Goal: Obtain resource: Download file/media

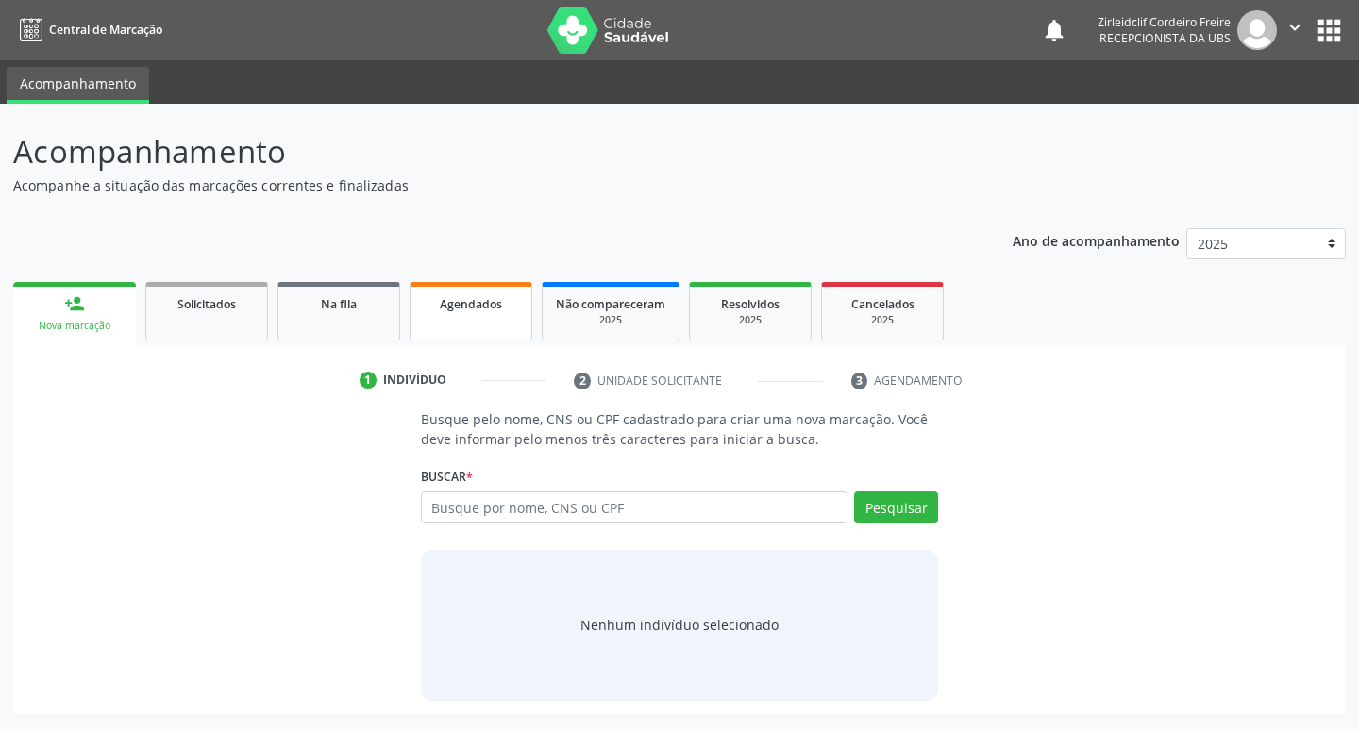
click at [447, 315] on link "Agendados" at bounding box center [471, 311] width 123 height 59
select select "9"
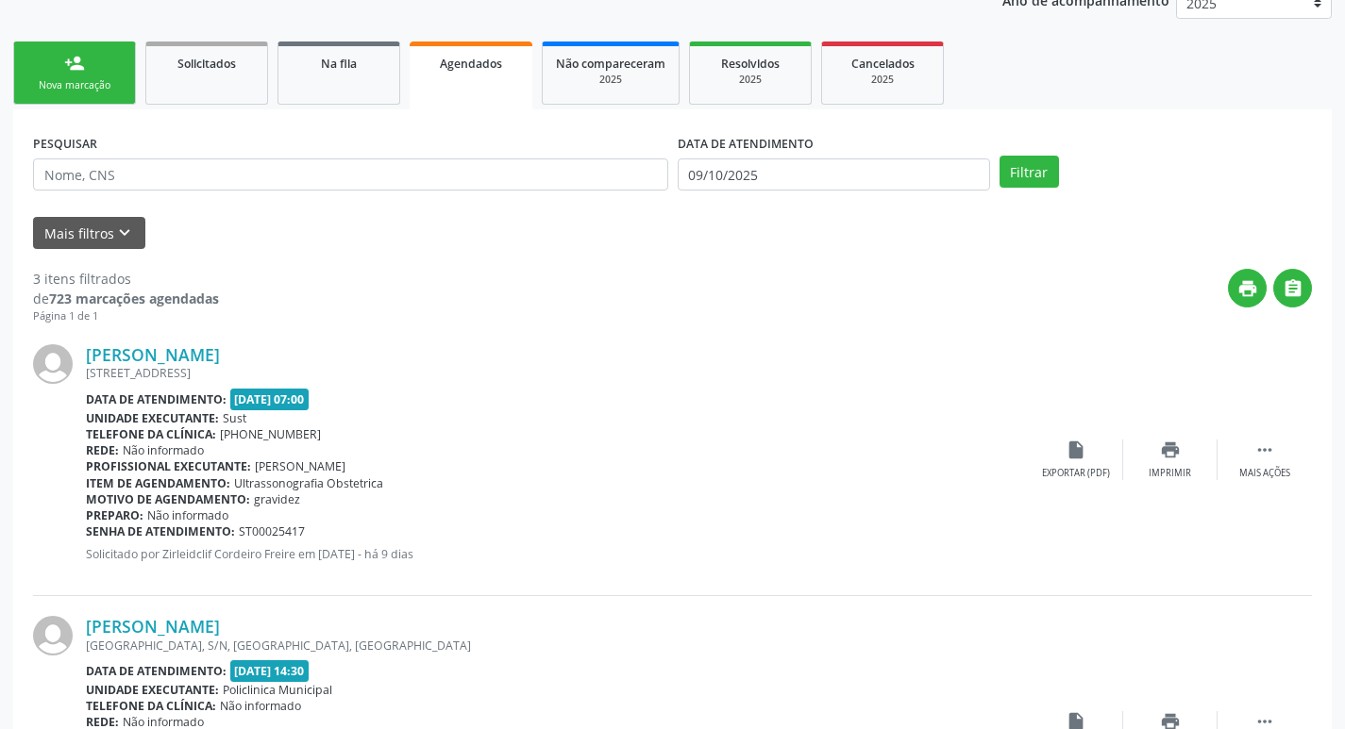
scroll to position [283, 0]
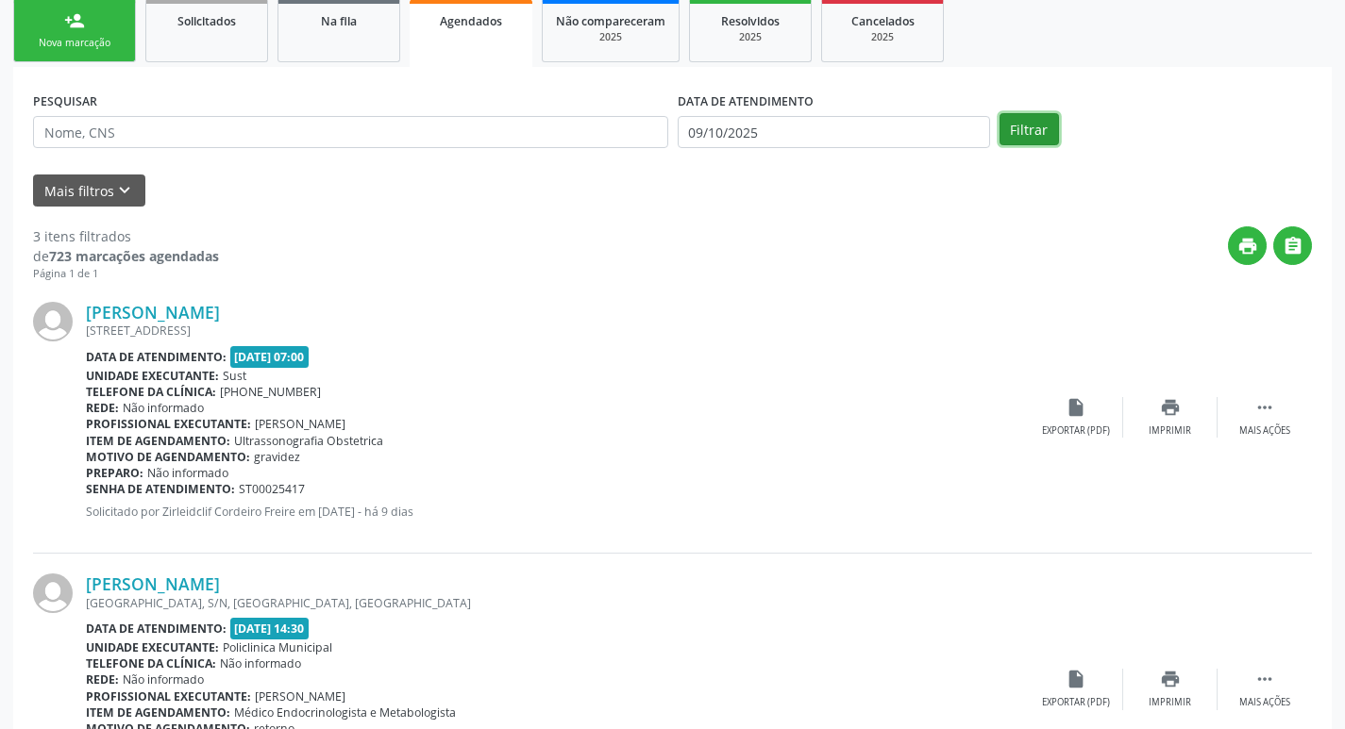
click at [1031, 132] on button "Filtrar" at bounding box center [1028, 129] width 59 height 32
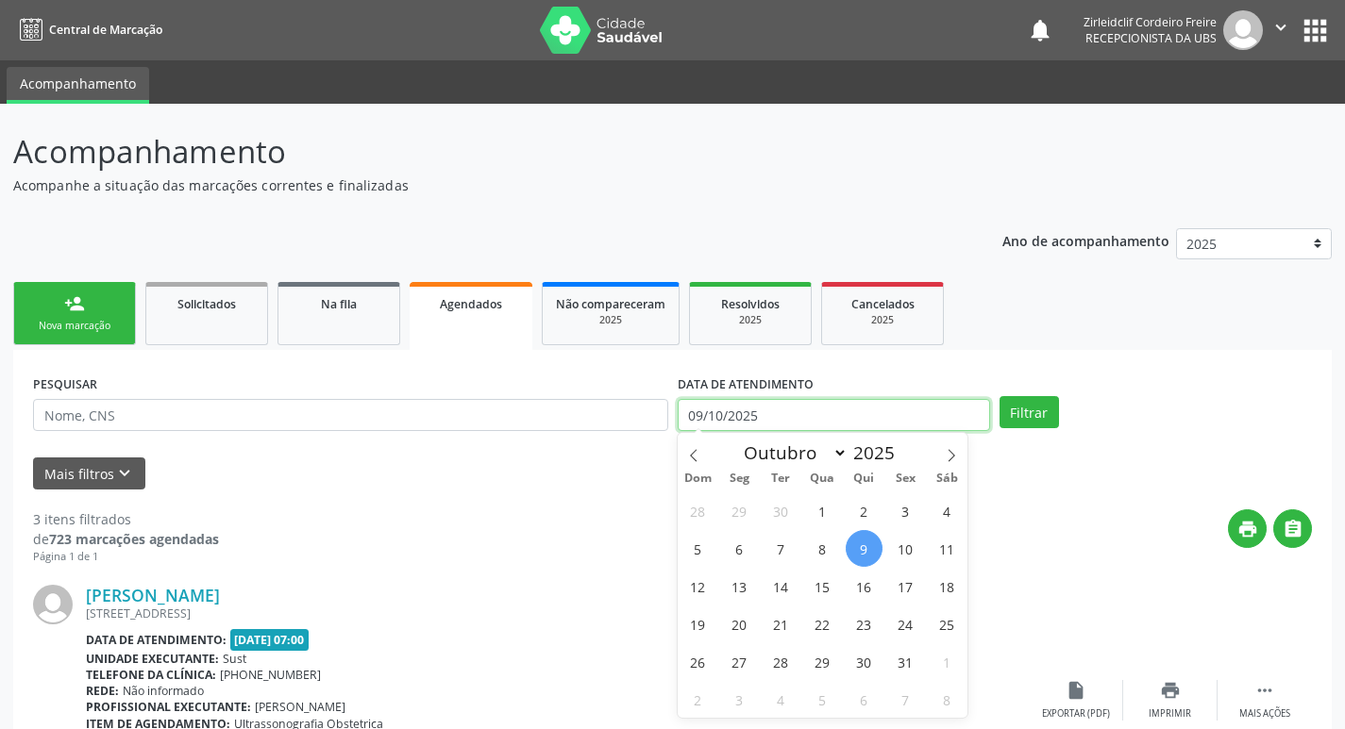
click at [732, 410] on input "09/10/2025" at bounding box center [834, 415] width 312 height 32
click at [738, 579] on span "13" at bounding box center [739, 586] width 37 height 37
type input "[DATE]"
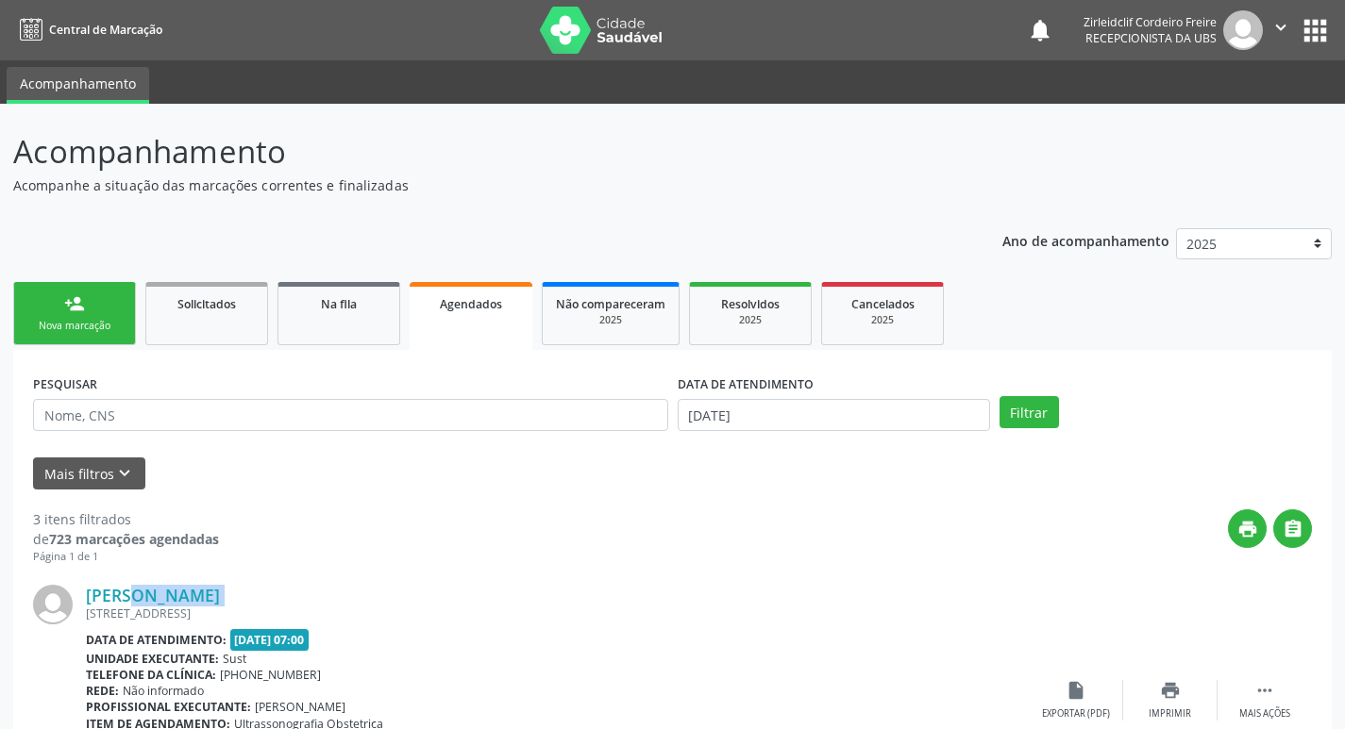
click at [740, 578] on div "[PERSON_NAME] [STREET_ADDRESS] Data de atendimento: [DATE] 07:00 Unidade execut…" at bounding box center [672, 701] width 1279 height 272
click at [1029, 411] on button "Filtrar" at bounding box center [1028, 412] width 59 height 32
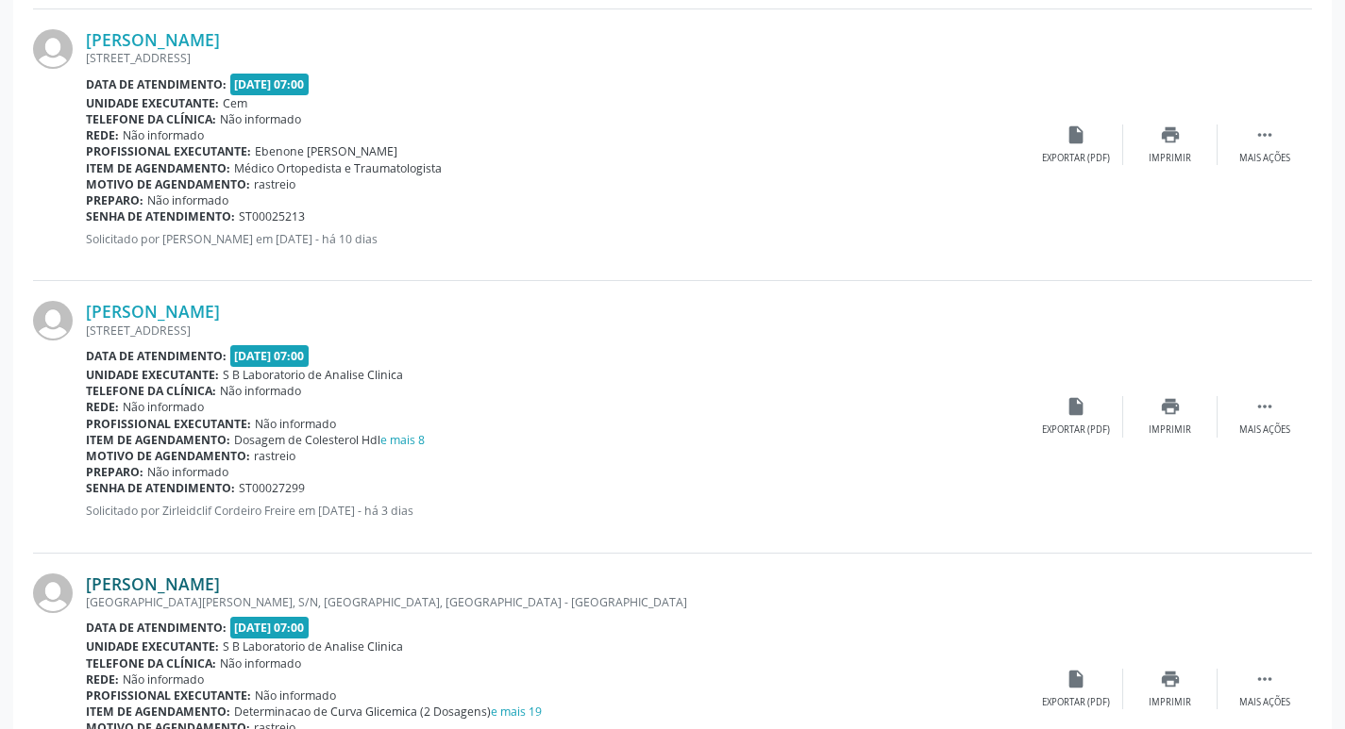
scroll to position [2737, 0]
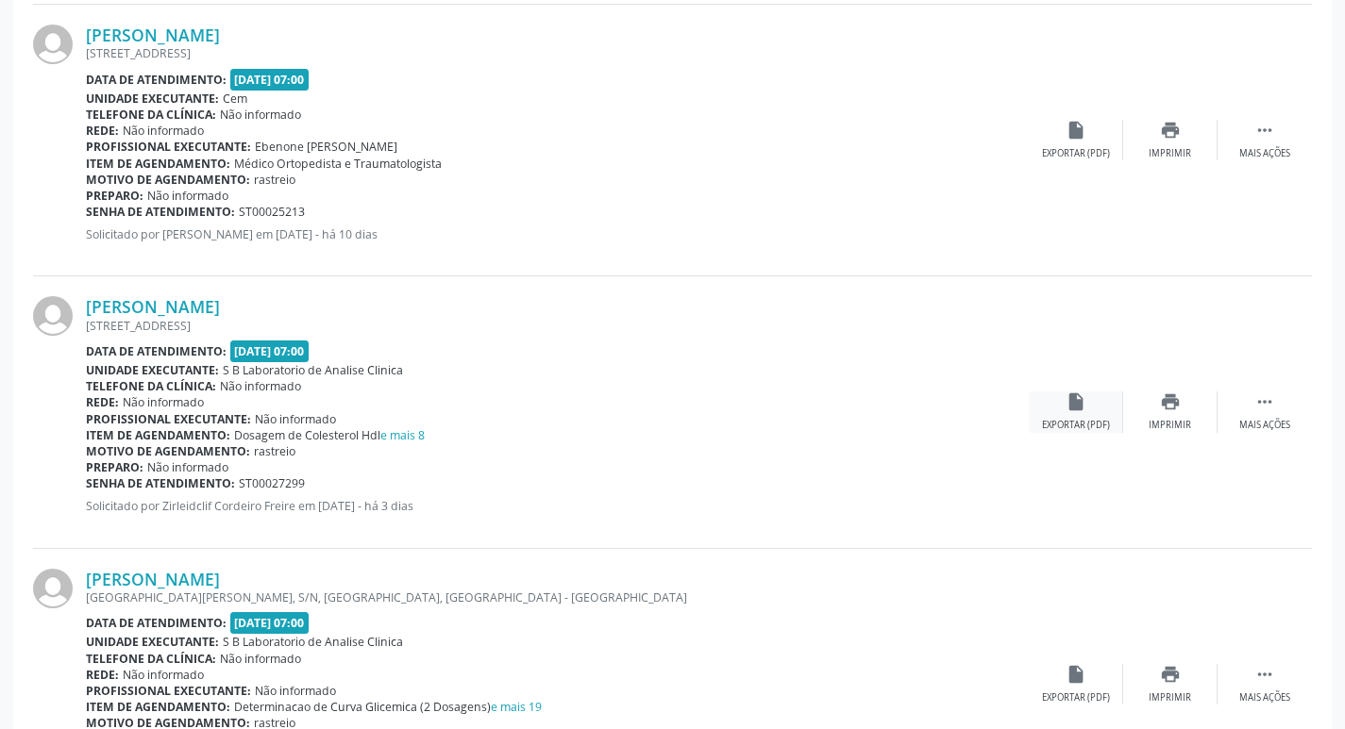
click at [1080, 419] on div "Exportar (PDF)" at bounding box center [1076, 425] width 68 height 13
click at [1170, 419] on div "Imprimir" at bounding box center [1169, 425] width 42 height 13
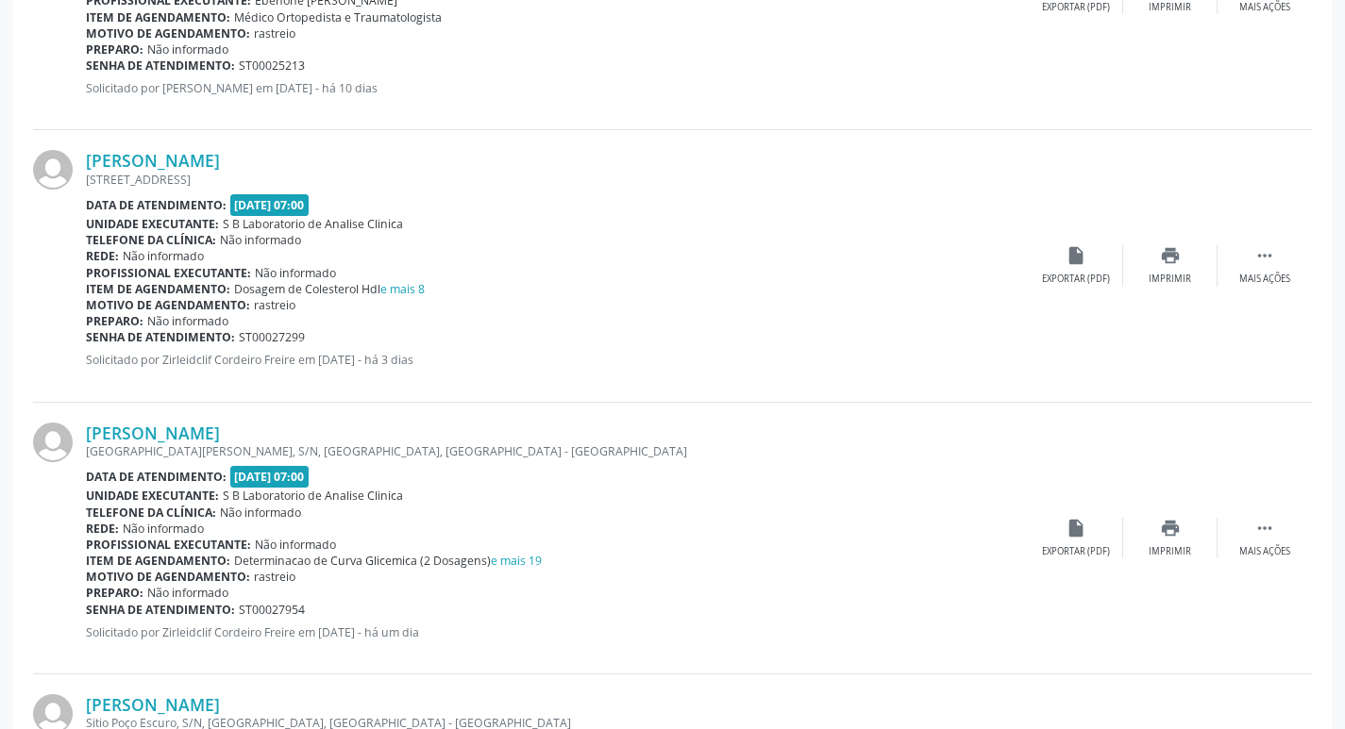
scroll to position [2925, 0]
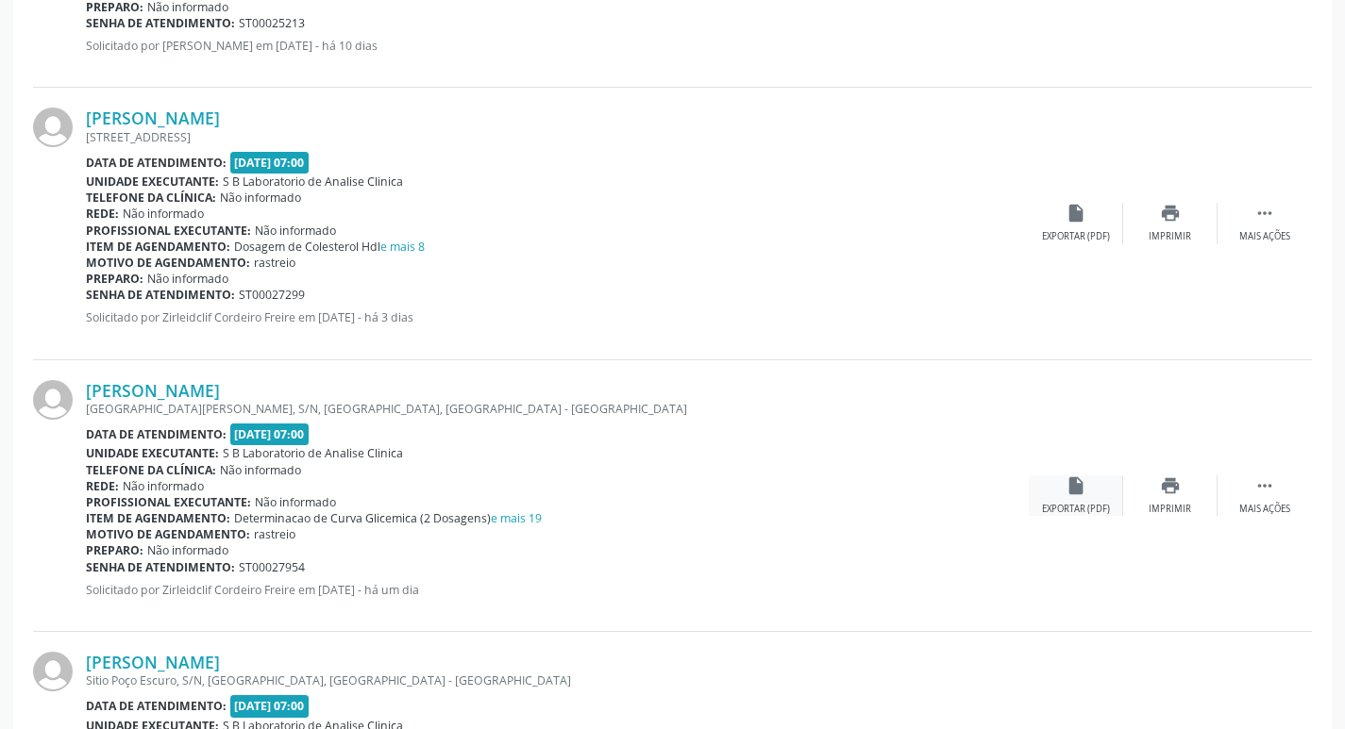
click at [1072, 506] on div "Exportar (PDF)" at bounding box center [1076, 509] width 68 height 13
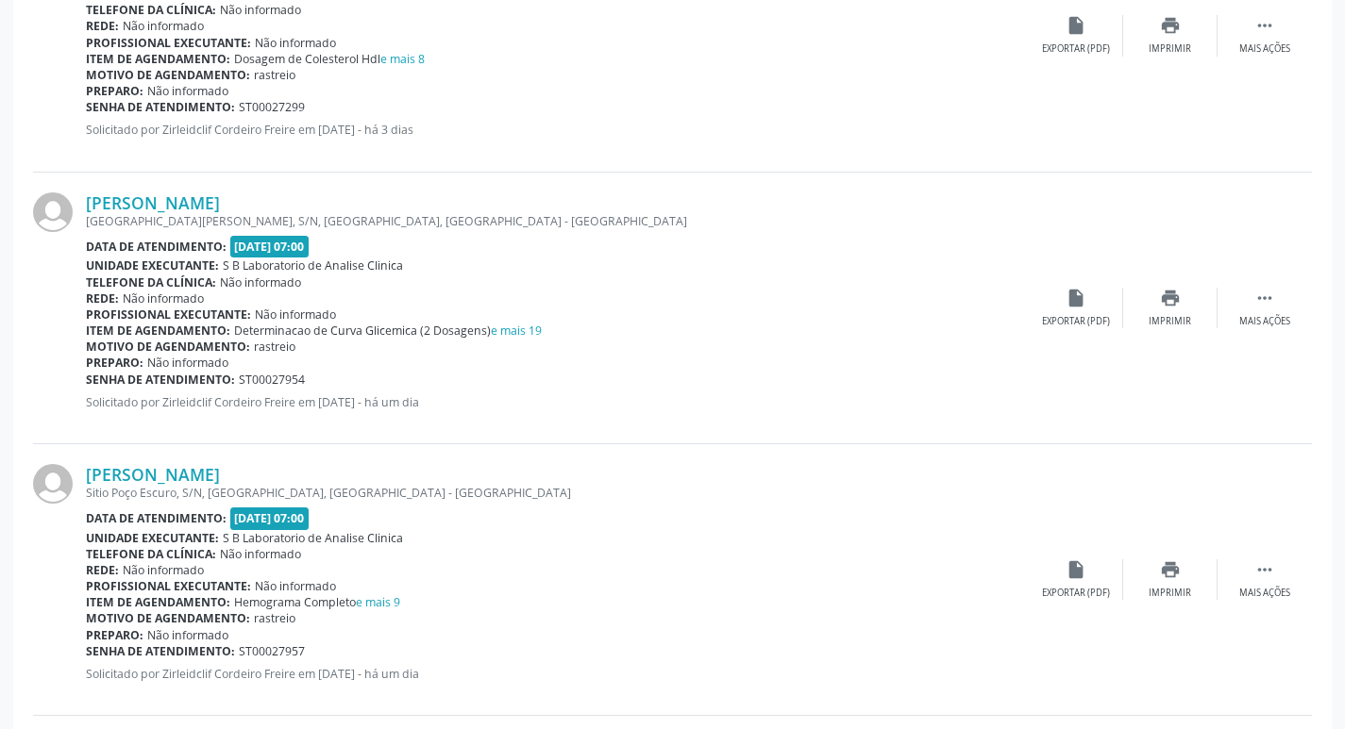
scroll to position [3208, 0]
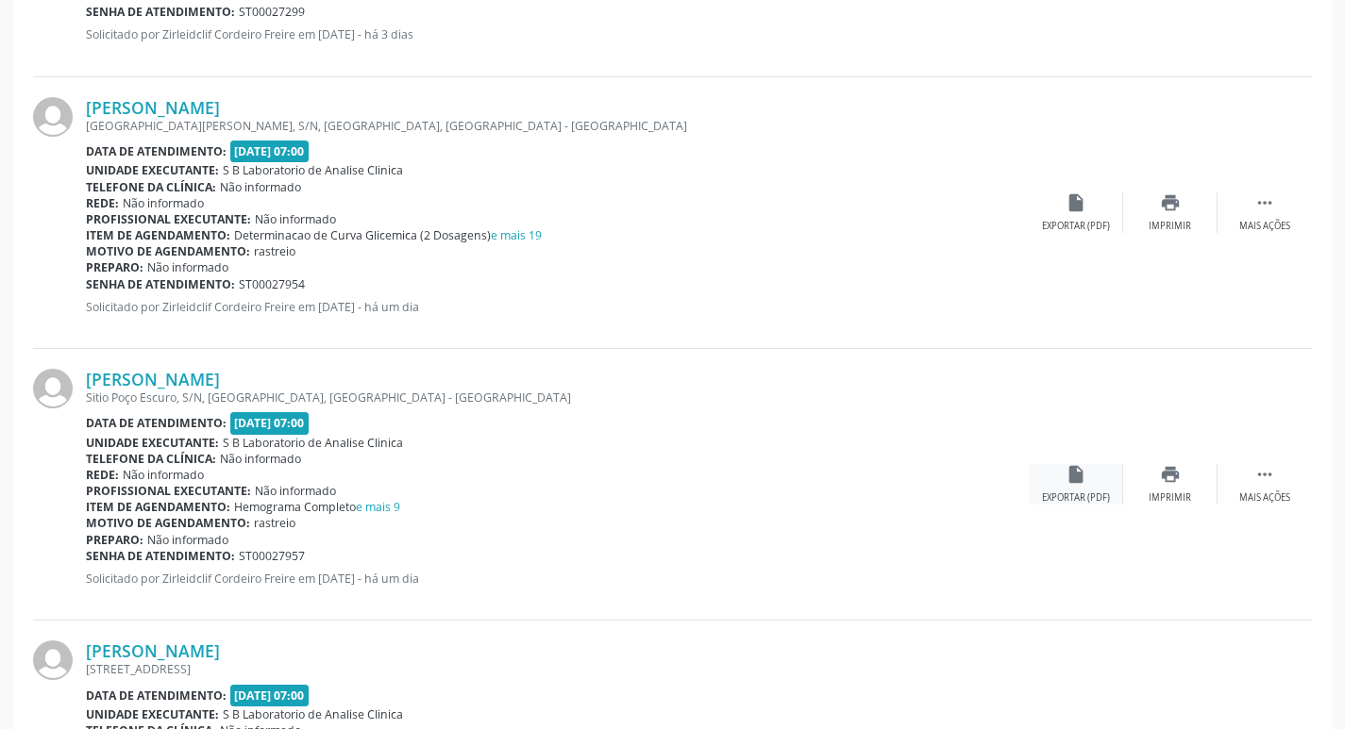
click at [1063, 493] on div "Exportar (PDF)" at bounding box center [1076, 498] width 68 height 13
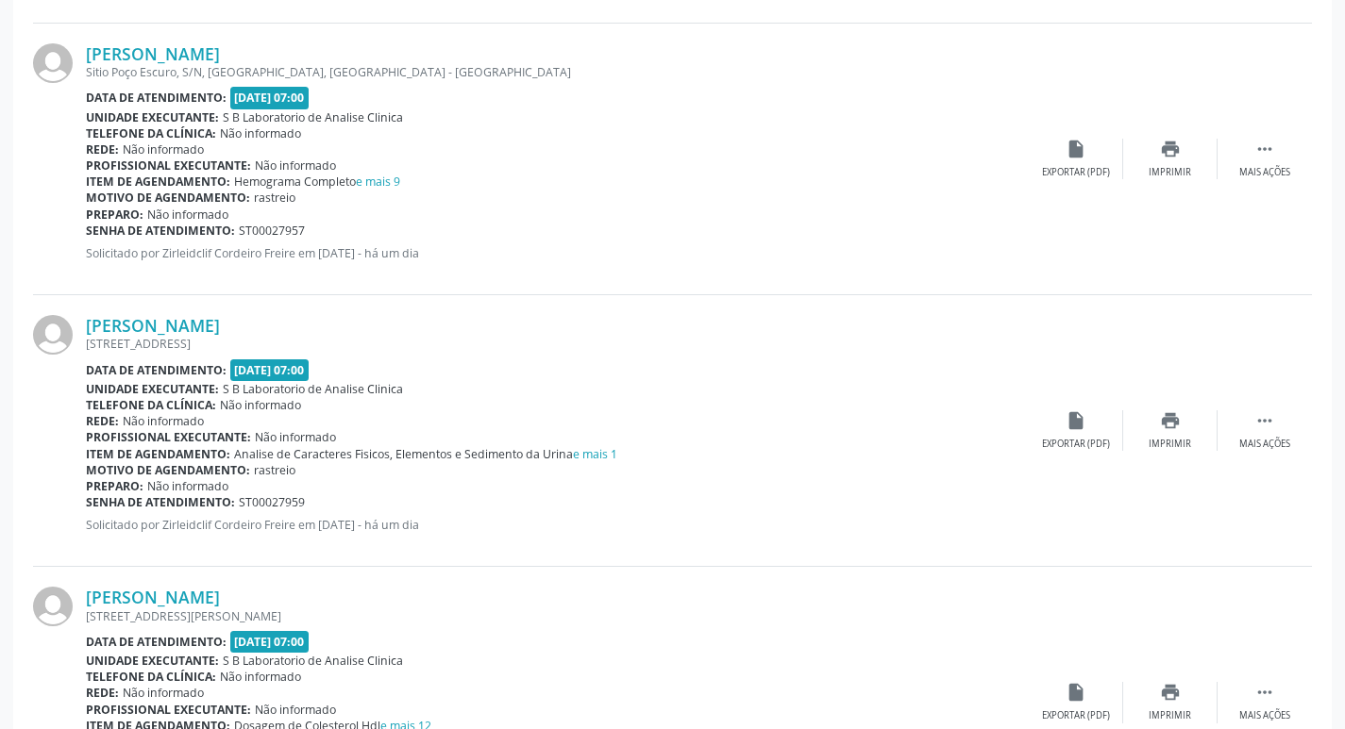
scroll to position [3586, 0]
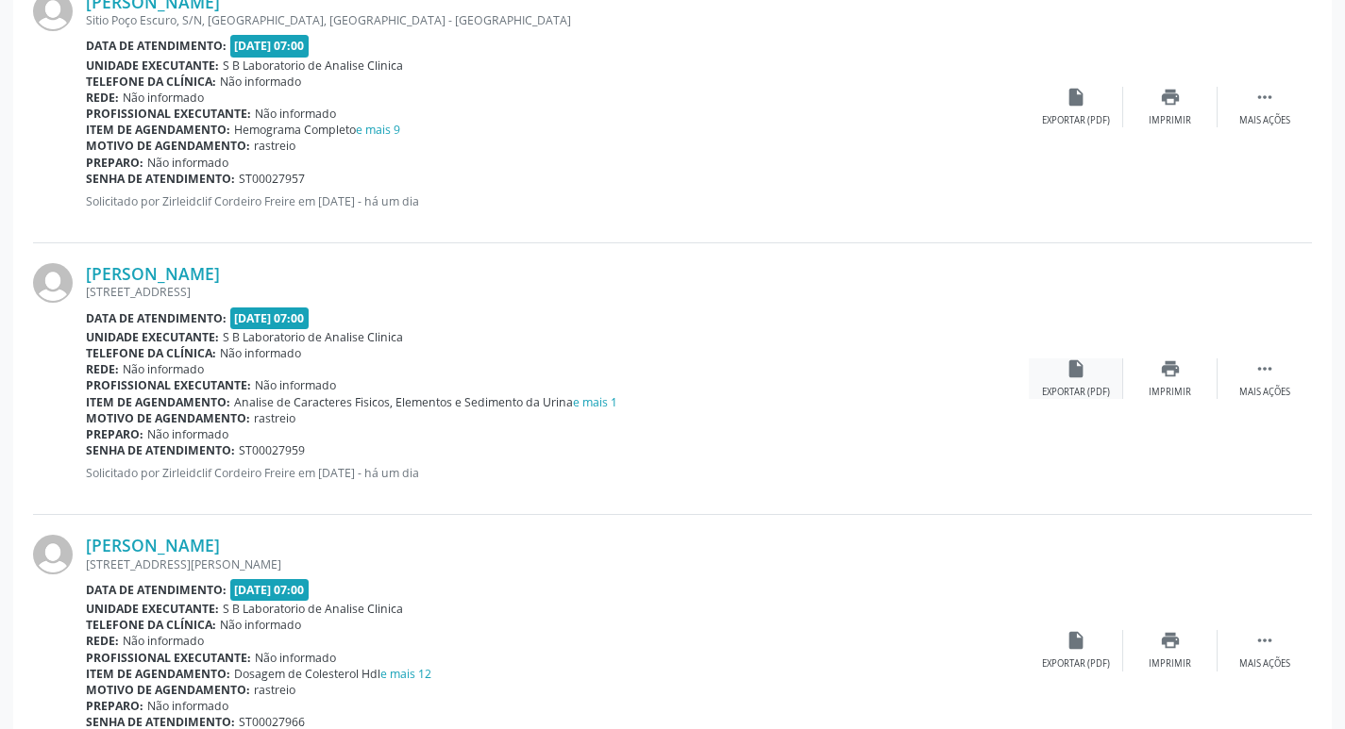
click at [1067, 390] on div "Exportar (PDF)" at bounding box center [1076, 392] width 68 height 13
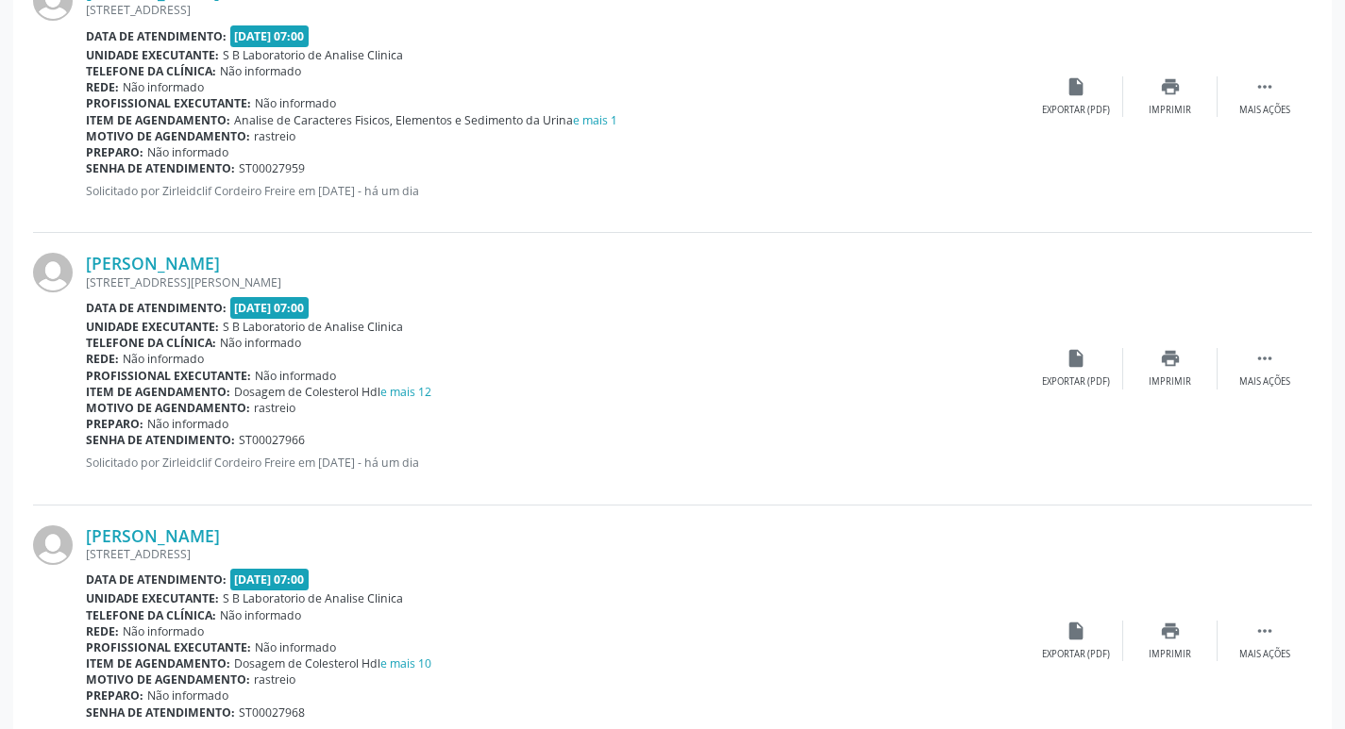
scroll to position [3869, 0]
click at [1076, 371] on div "insert_drive_file Exportar (PDF)" at bounding box center [1076, 367] width 94 height 41
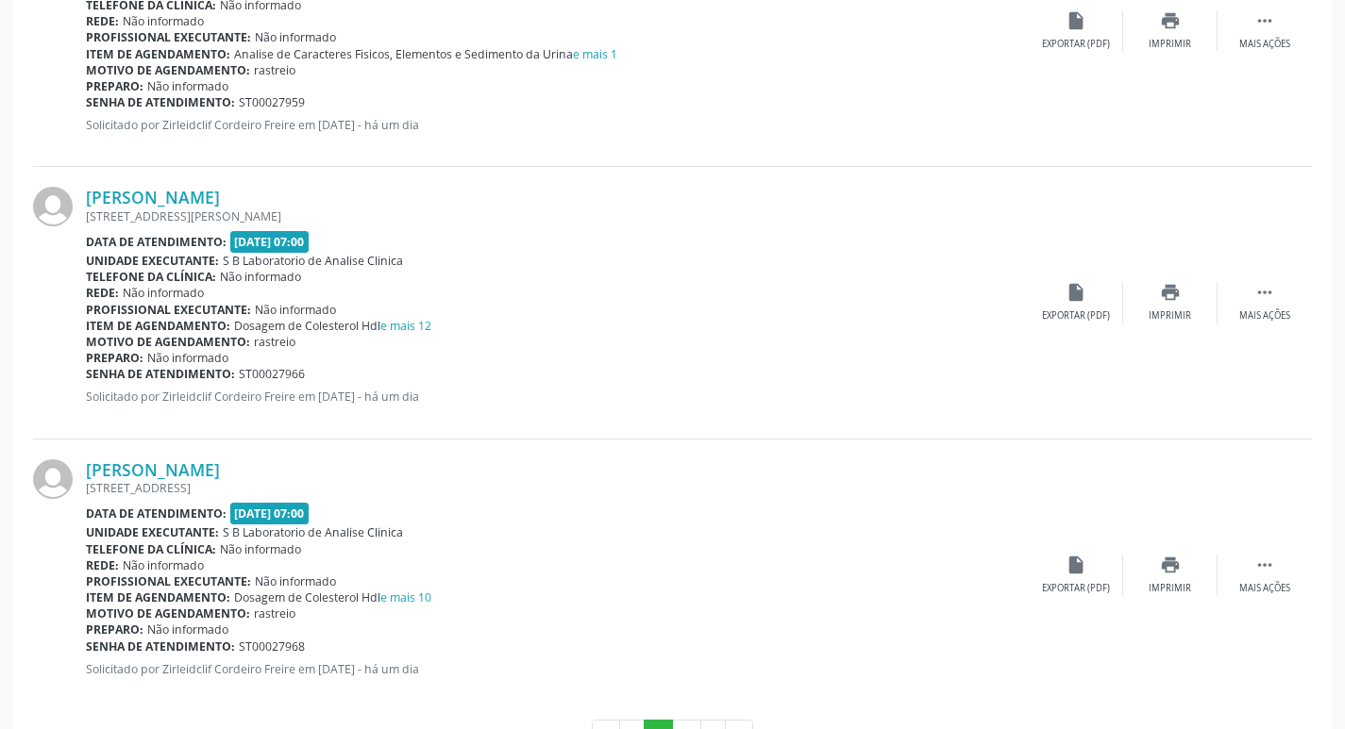
scroll to position [4002, 0]
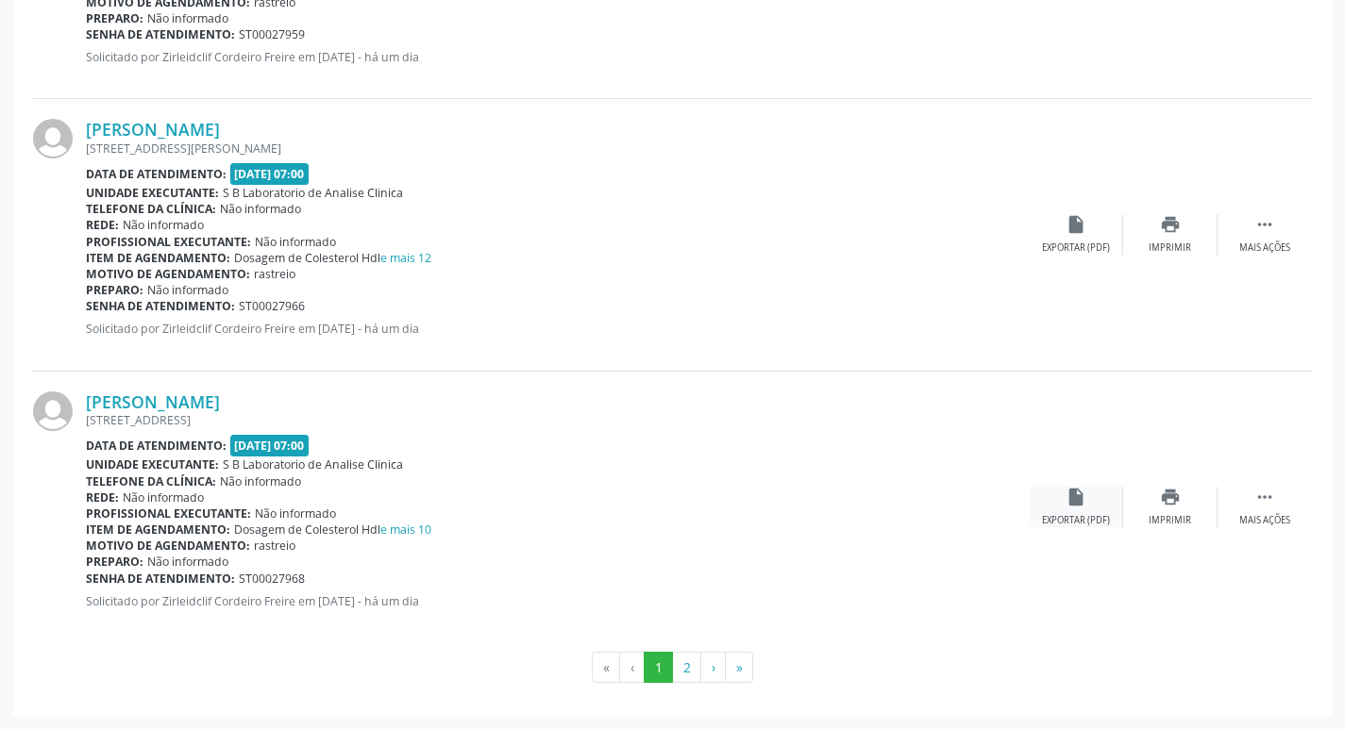
click at [1072, 515] on div "Exportar (PDF)" at bounding box center [1076, 520] width 68 height 13
click at [689, 670] on button "2" at bounding box center [686, 668] width 29 height 32
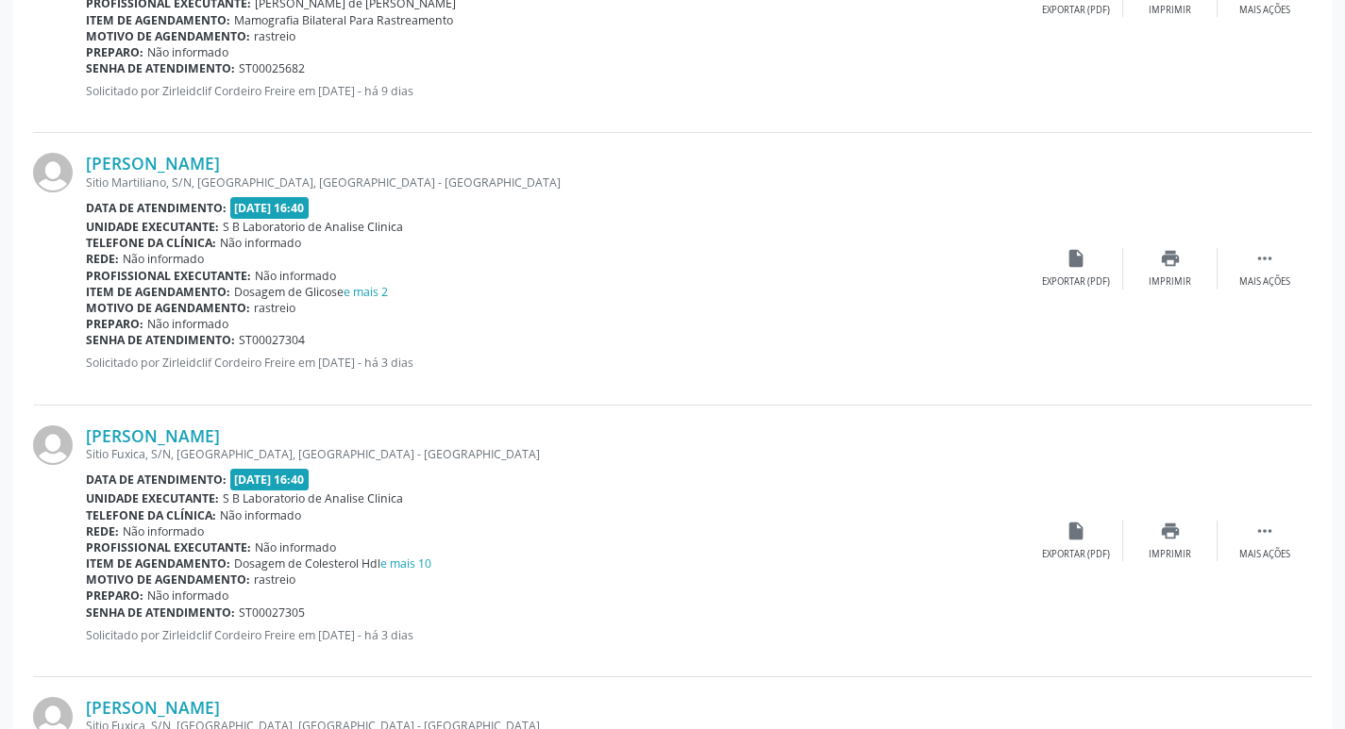
scroll to position [1793, 0]
click at [1071, 549] on div "Exportar (PDF)" at bounding box center [1076, 553] width 68 height 13
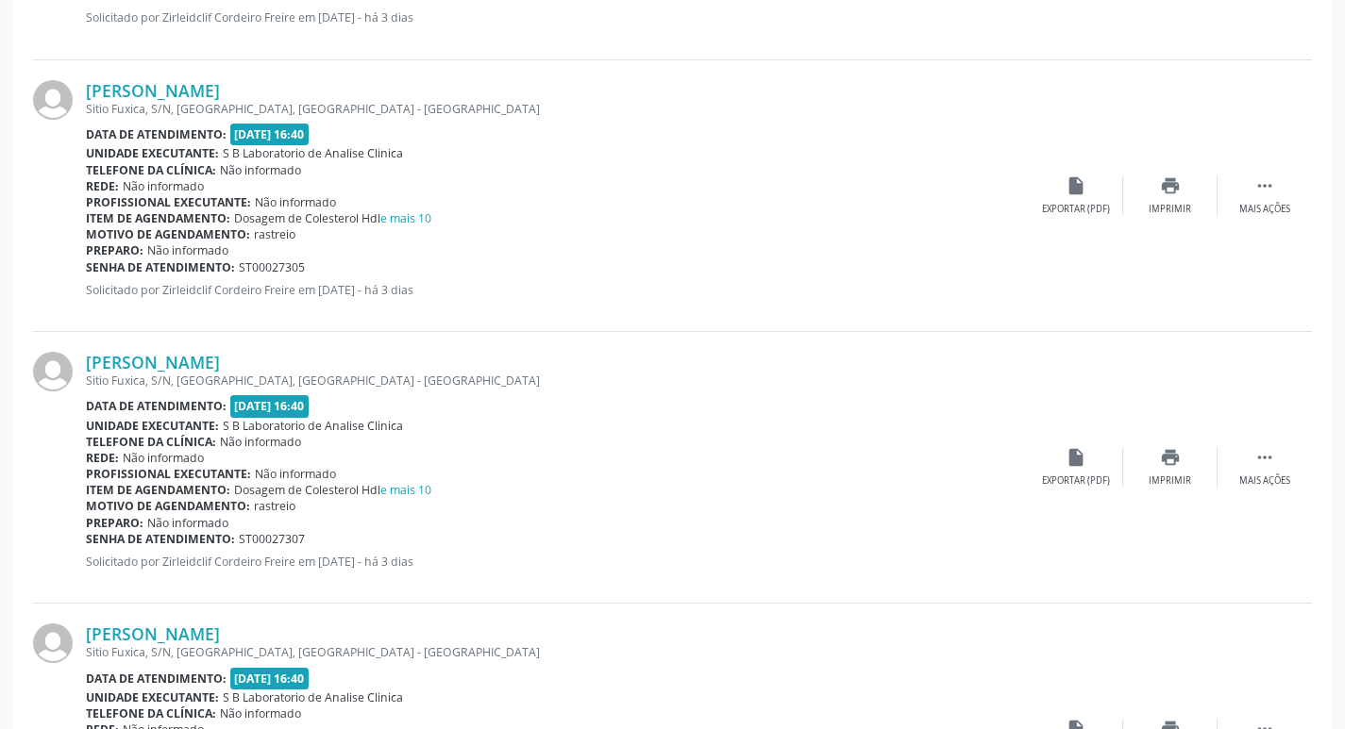
scroll to position [2170, 0]
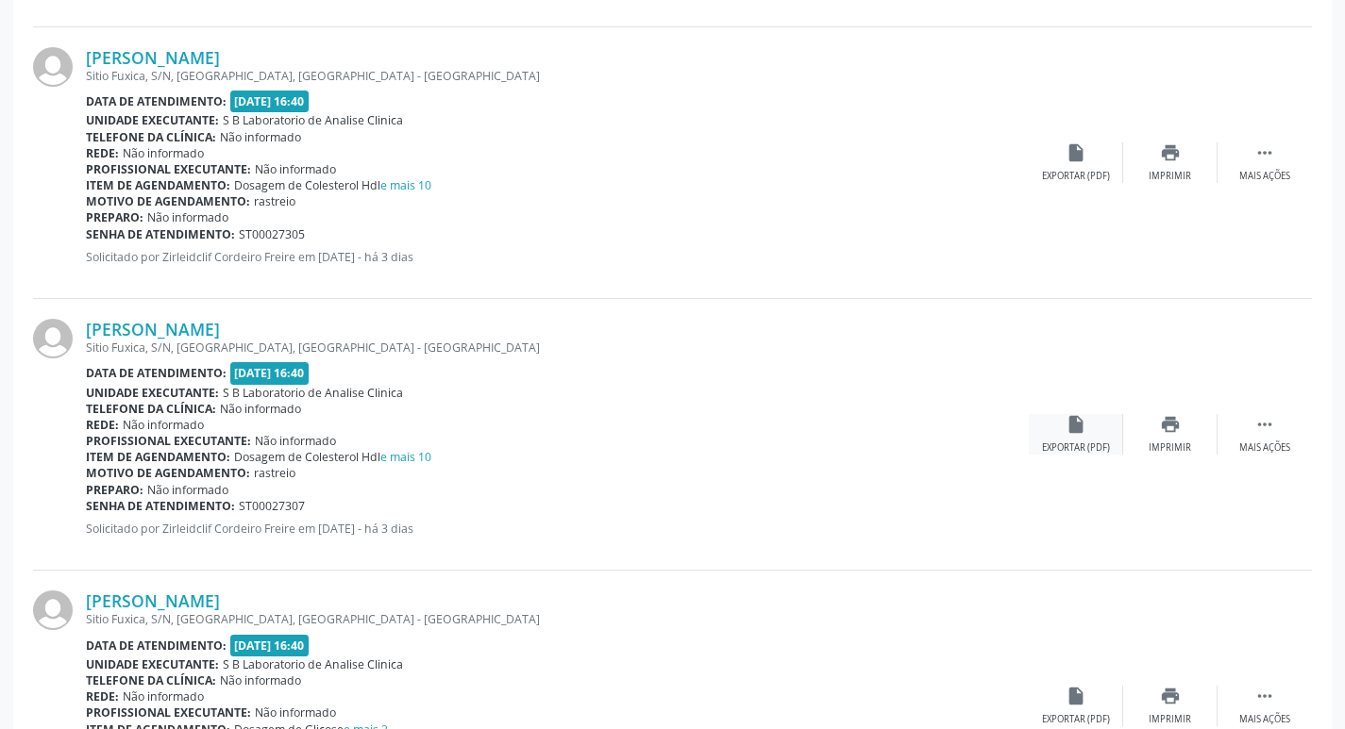
click at [1073, 431] on icon "insert_drive_file" at bounding box center [1075, 424] width 21 height 21
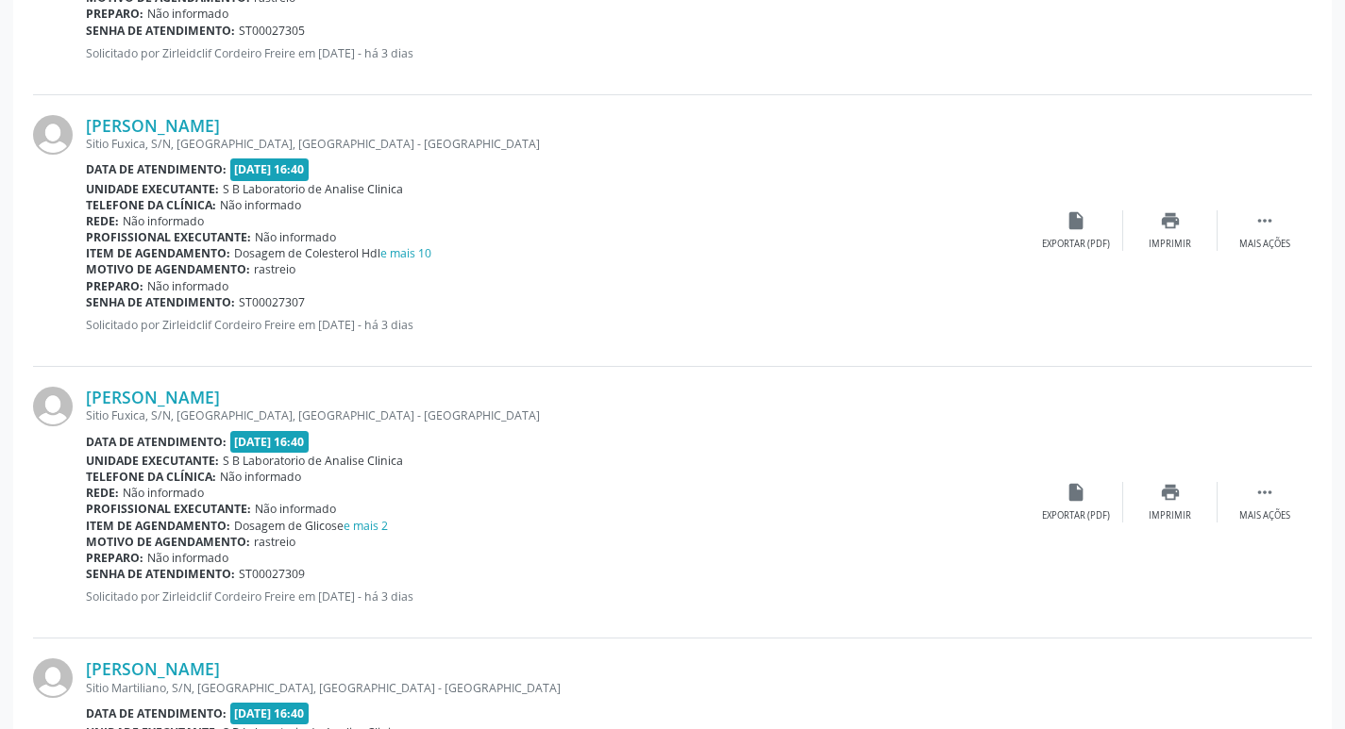
scroll to position [2548, 0]
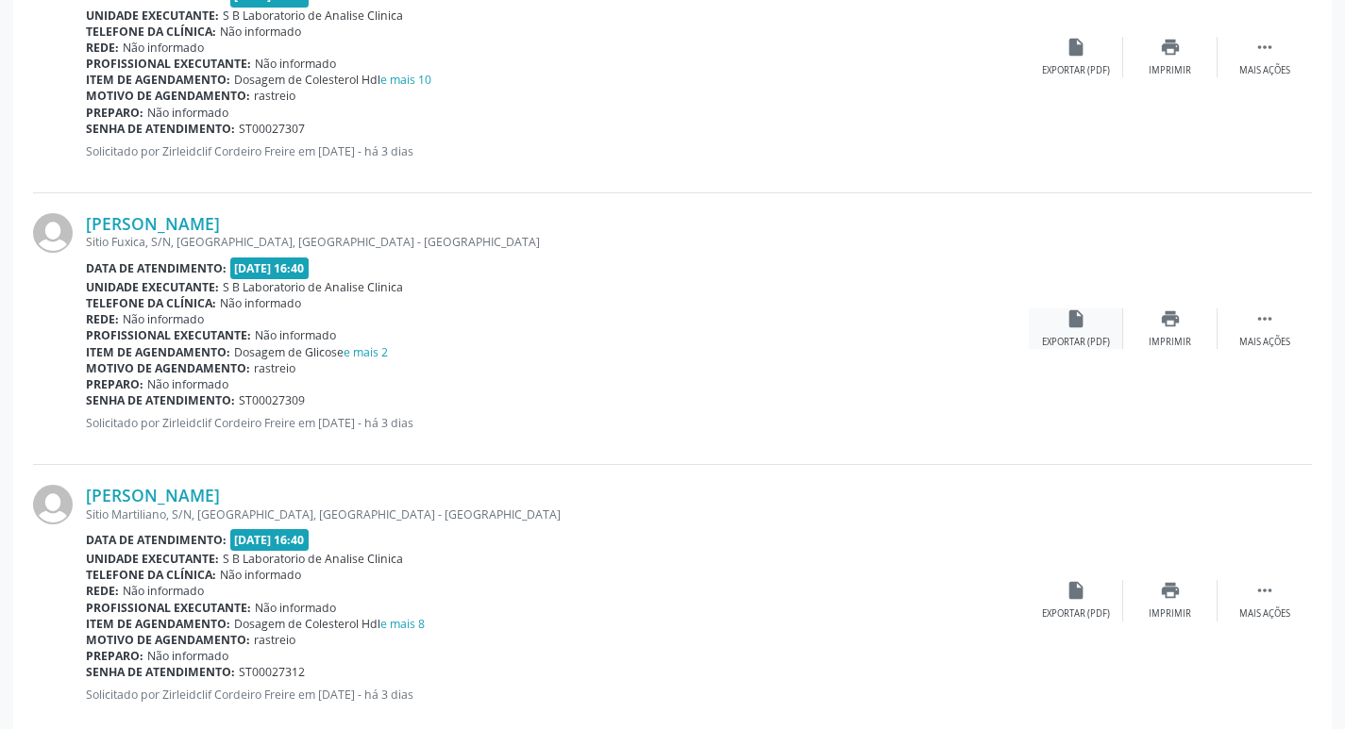
click at [1082, 335] on div "insert_drive_file Exportar (PDF)" at bounding box center [1076, 329] width 94 height 41
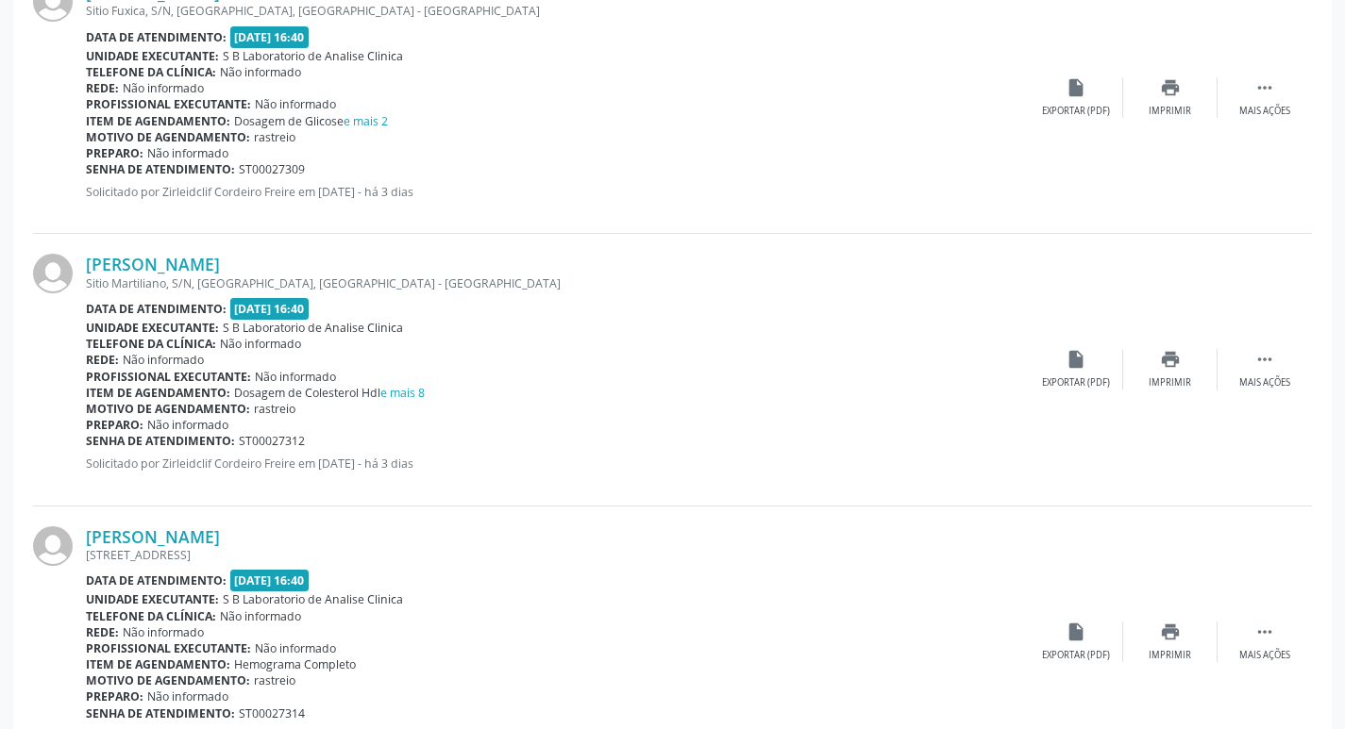
scroll to position [2831, 0]
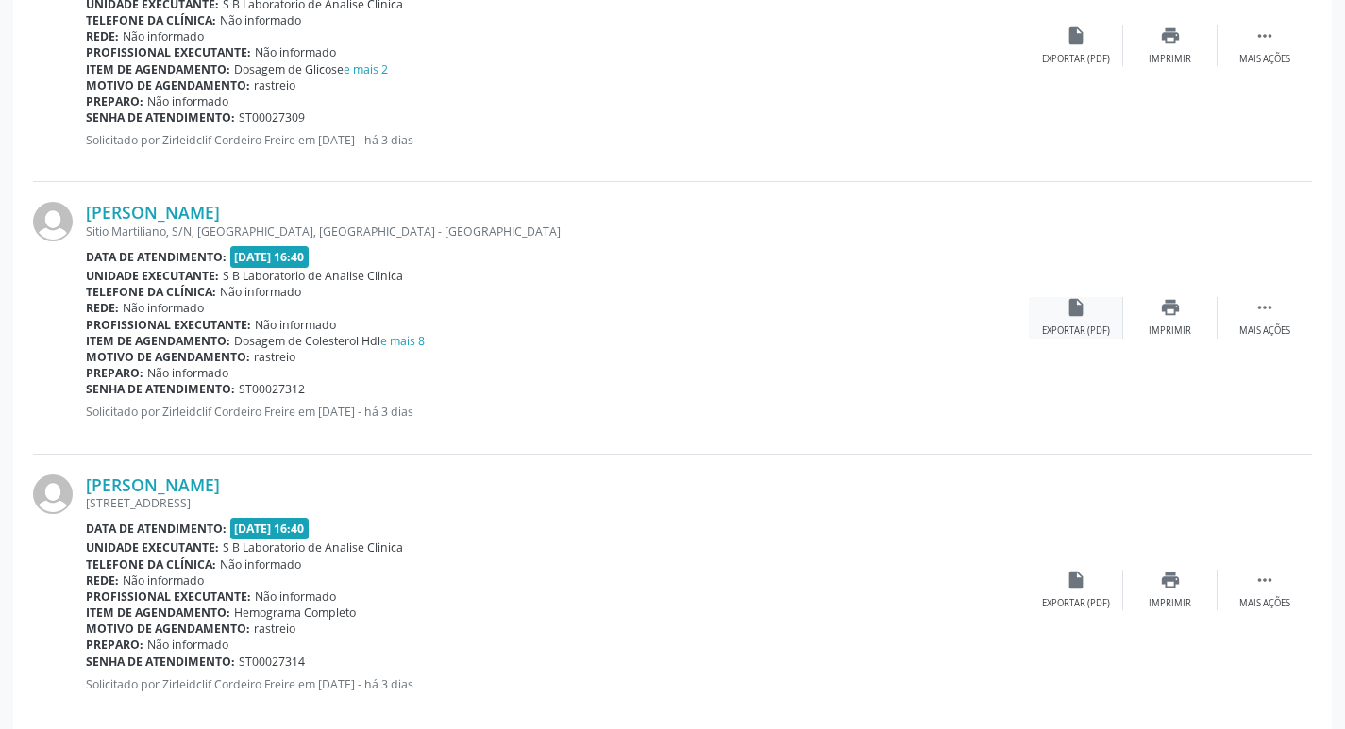
click at [1074, 318] on icon "insert_drive_file" at bounding box center [1075, 307] width 21 height 21
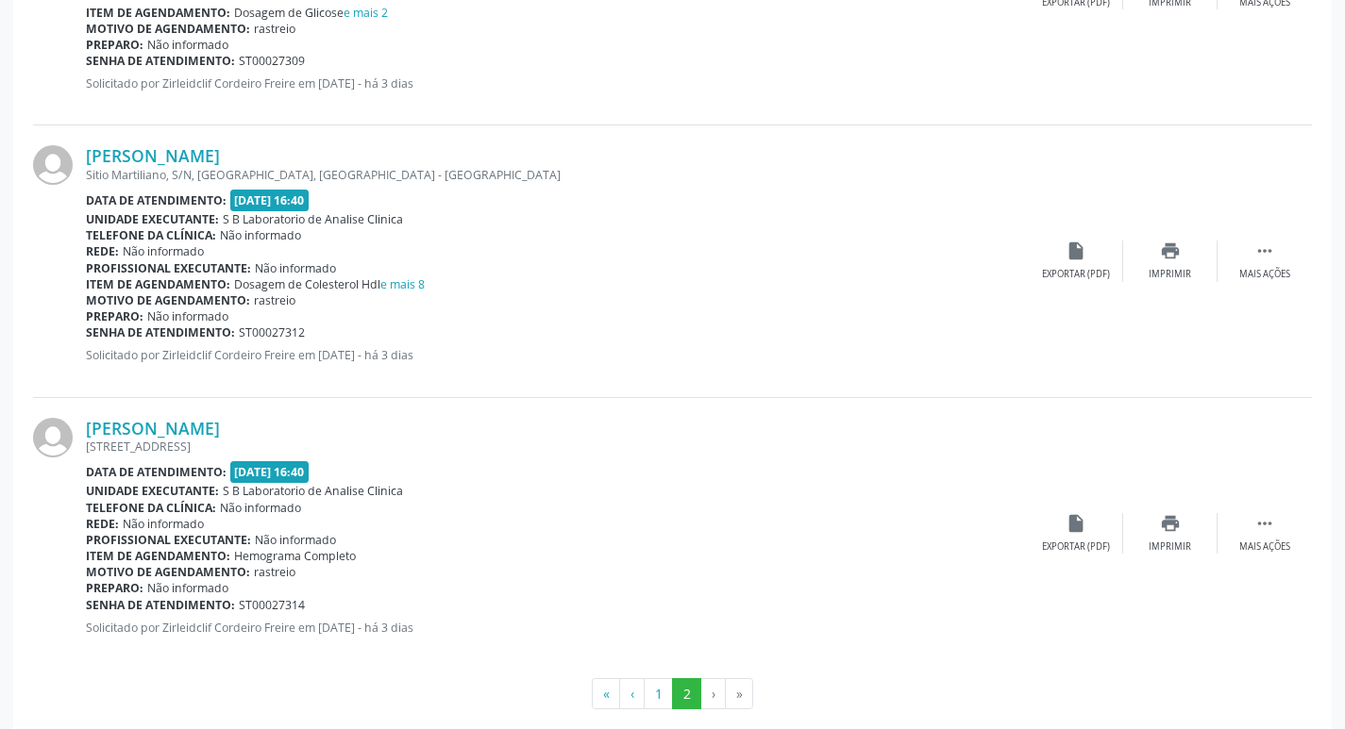
scroll to position [2914, 0]
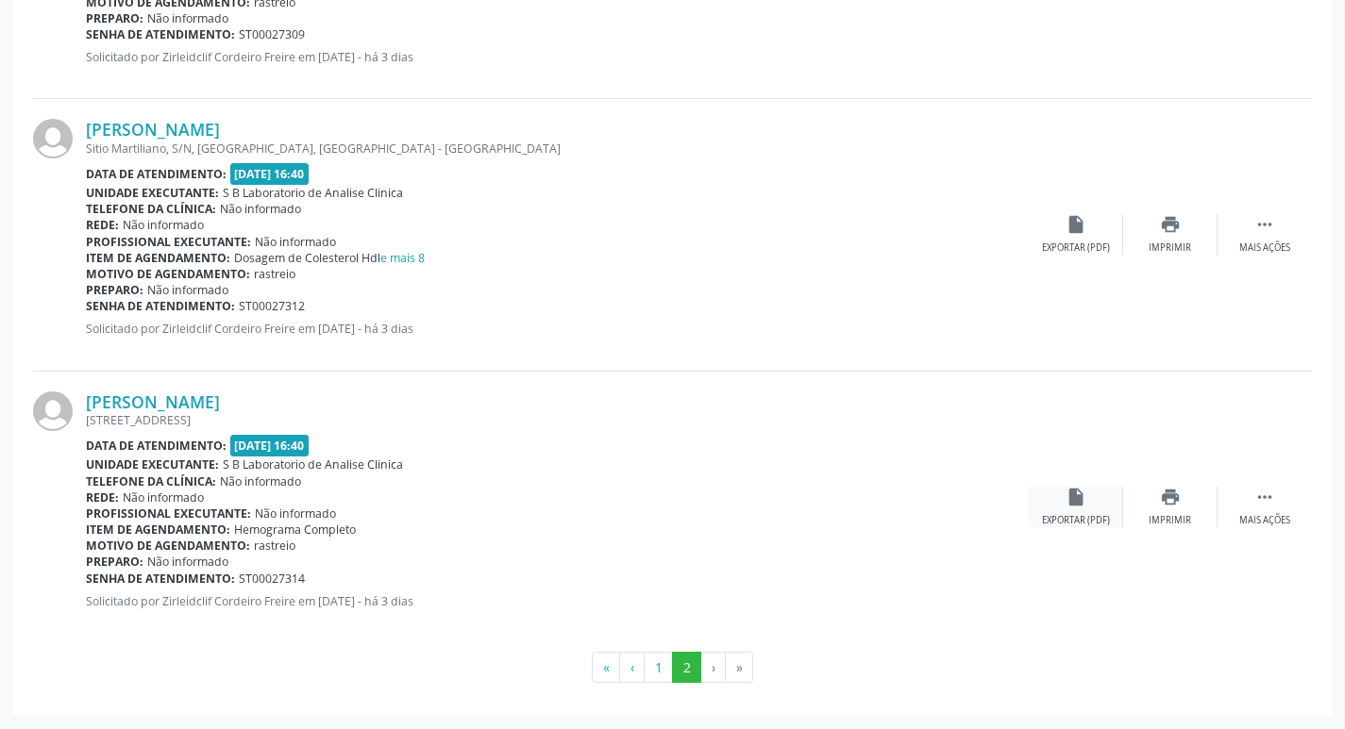
click at [1083, 500] on icon "insert_drive_file" at bounding box center [1075, 497] width 21 height 21
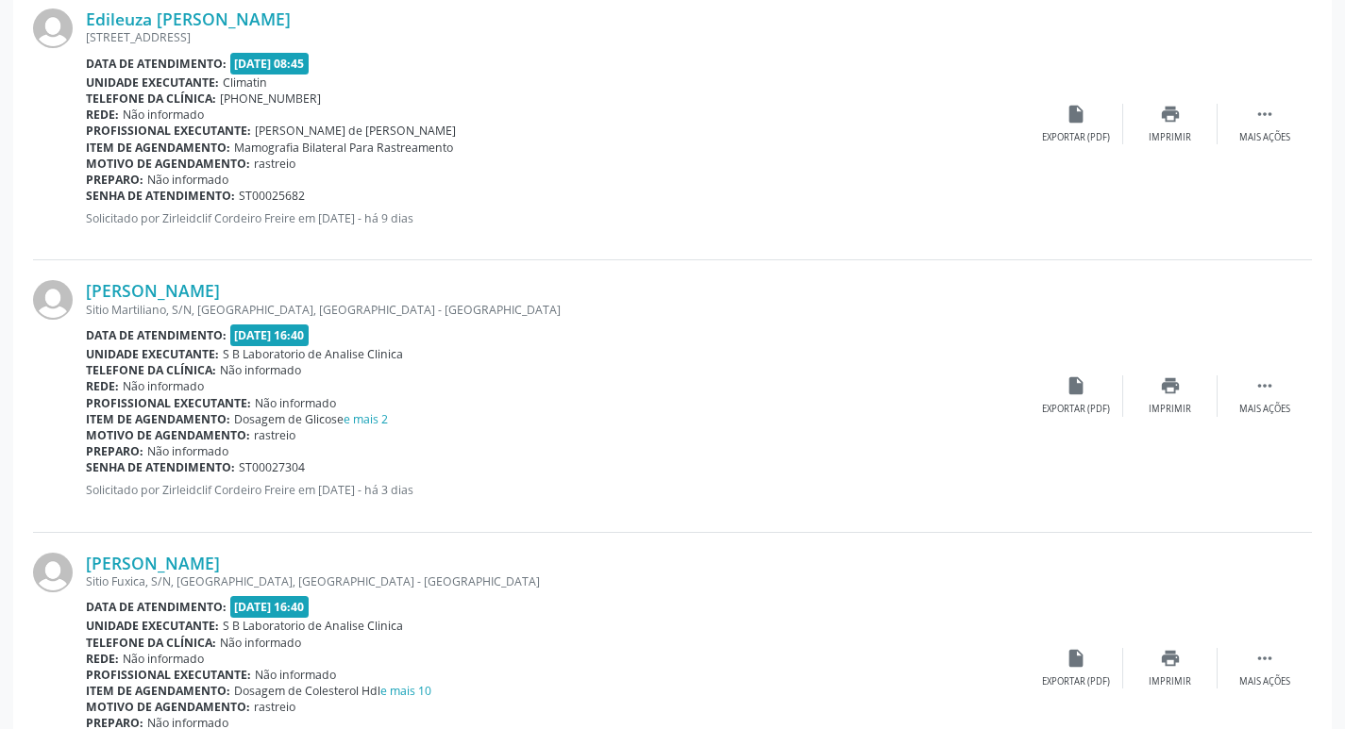
scroll to position [1782, 0]
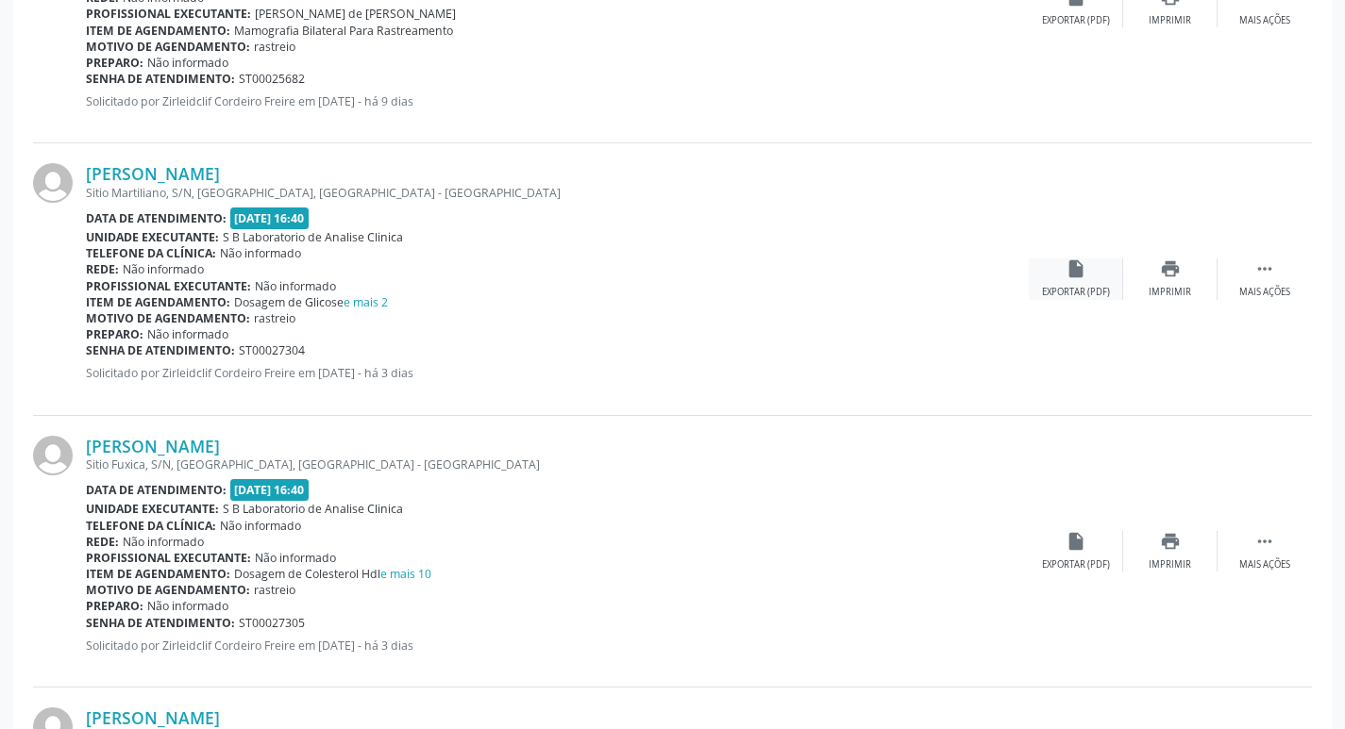
click at [1076, 282] on div "insert_drive_file Exportar (PDF)" at bounding box center [1076, 279] width 94 height 41
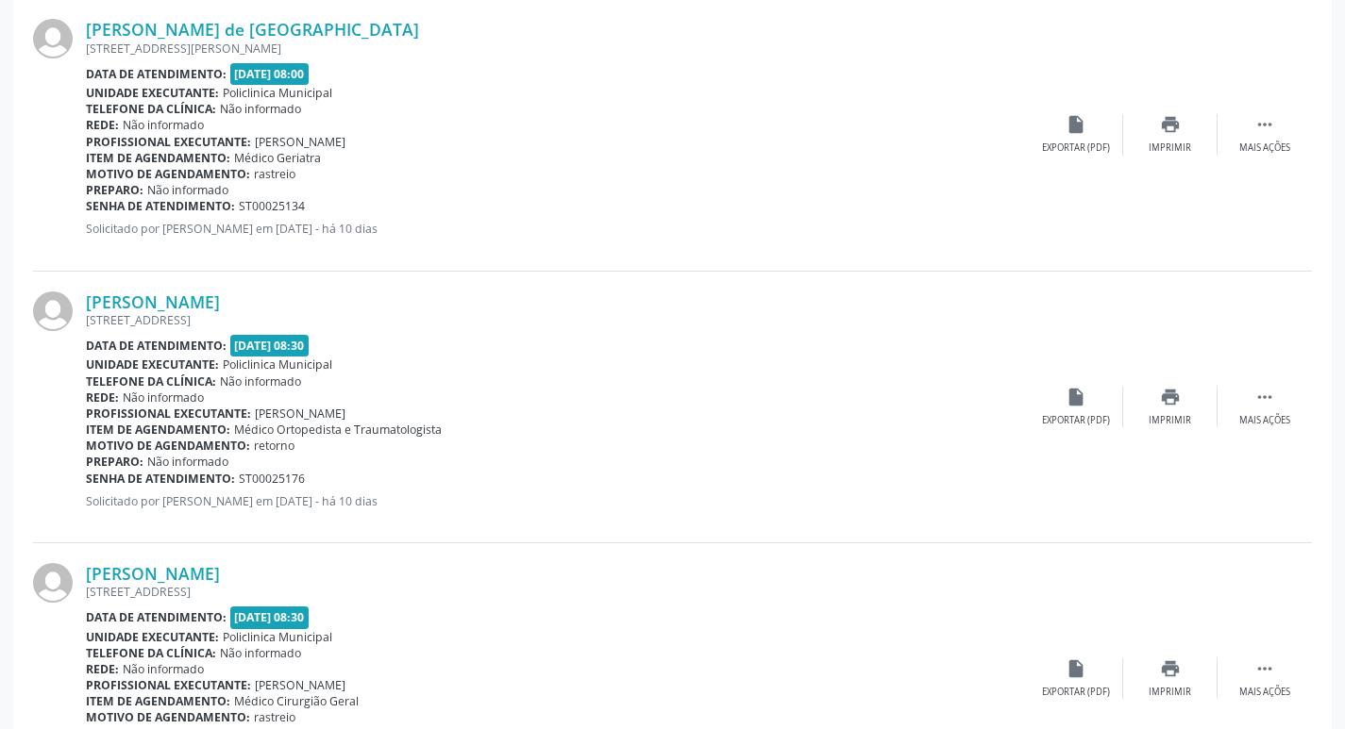
scroll to position [366, 0]
